Goal: Information Seeking & Learning: Learn about a topic

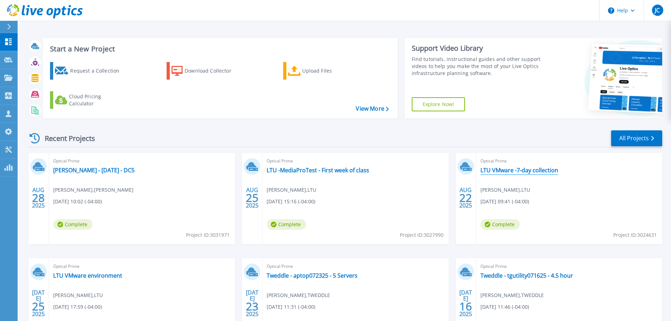
click at [501, 172] on link "LTU VMware -7-day collection" at bounding box center [519, 170] width 78 height 7
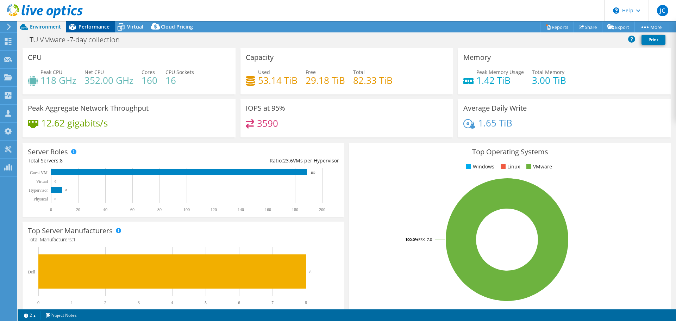
click at [78, 28] on icon at bounding box center [72, 27] width 12 height 12
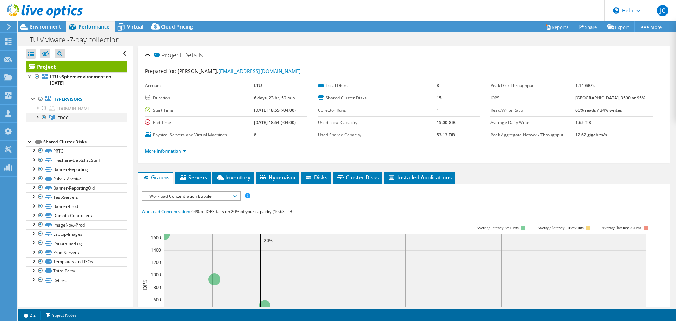
click at [36, 119] on div at bounding box center [36, 116] width 7 height 7
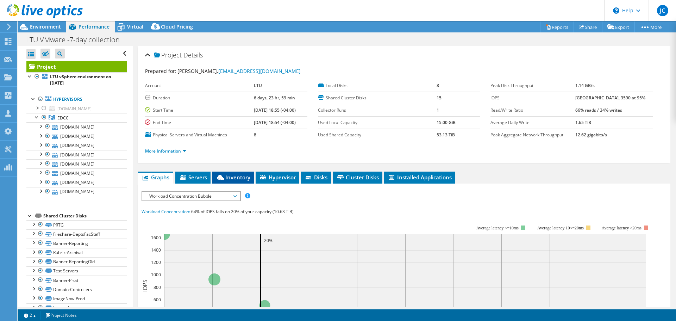
click at [236, 181] on li "Inventory" at bounding box center [233, 178] width 42 height 12
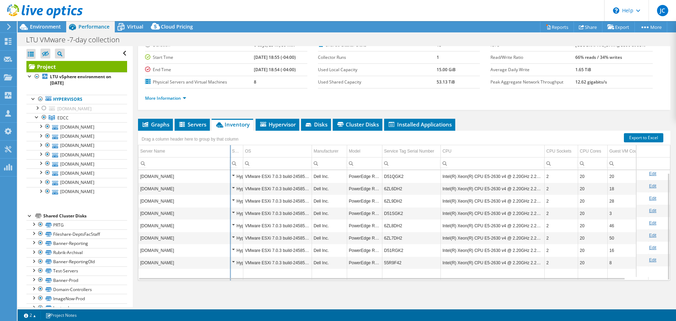
drag, startPoint x: 212, startPoint y: 152, endPoint x: 230, endPoint y: 162, distance: 20.8
click at [230, 162] on div "Drag a column header here to group by that column Server Name Server Role OS Ma…" at bounding box center [404, 206] width 533 height 150
